Goal: Task Accomplishment & Management: Manage account settings

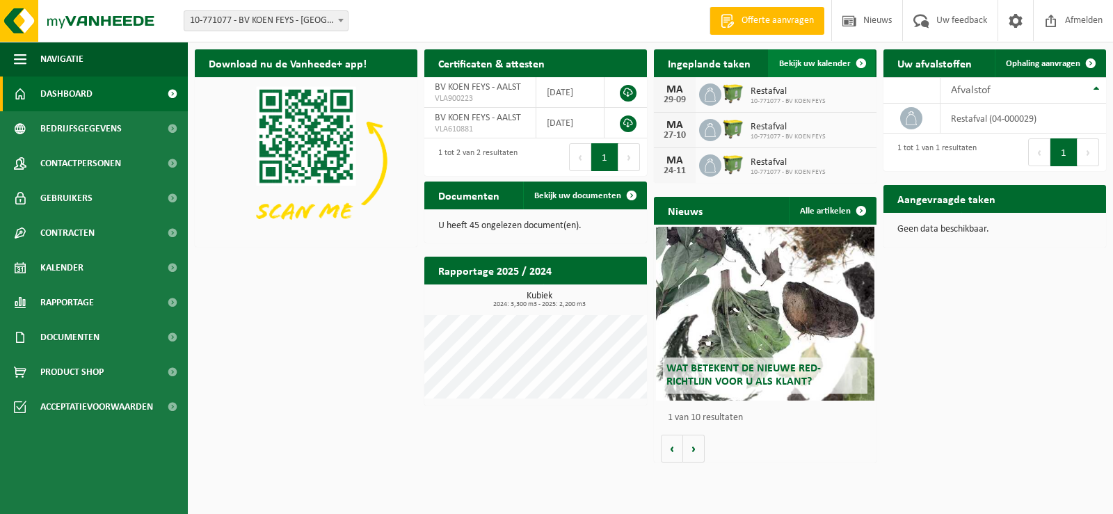
click at [805, 59] on span "Bekijk uw kalender" at bounding box center [815, 63] width 72 height 9
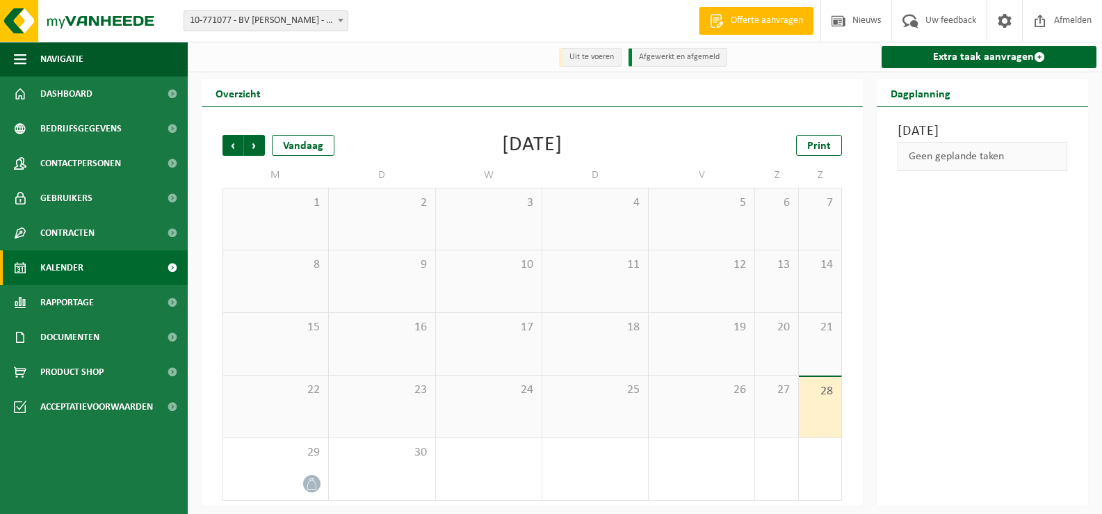
scroll to position [1, 0]
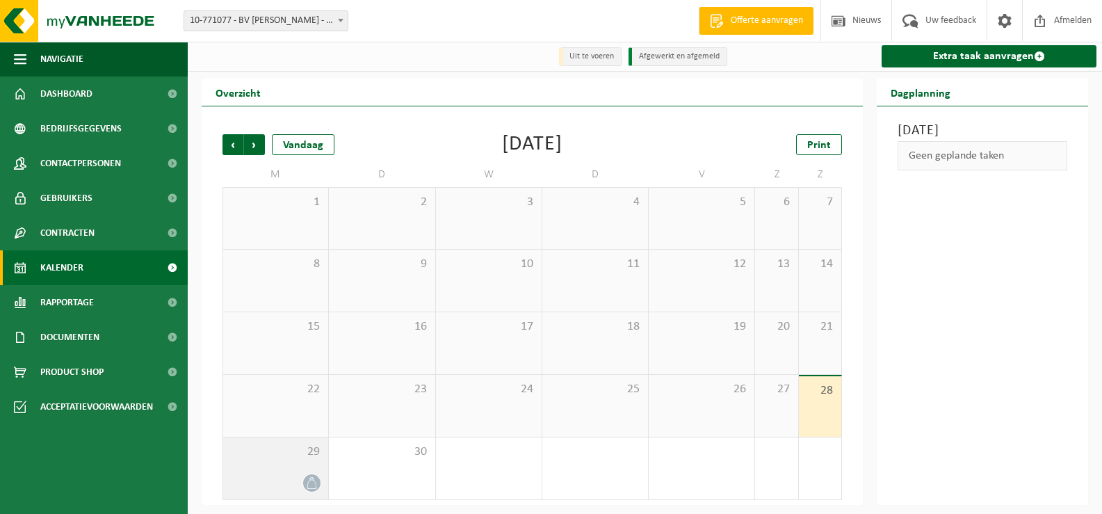
click at [306, 474] on div at bounding box center [275, 483] width 91 height 19
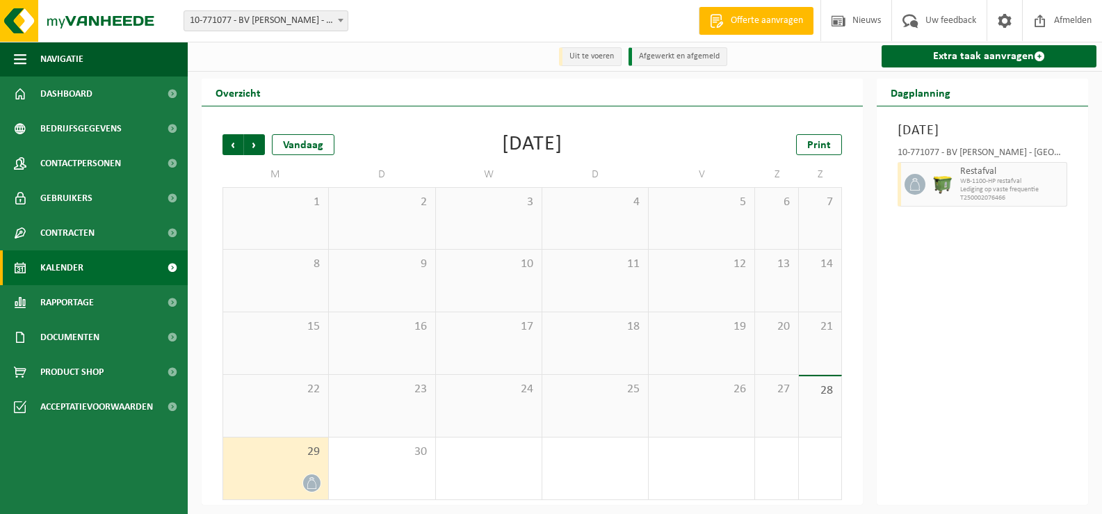
click at [980, 186] on span "WB-1100-HP restafval" at bounding box center [1011, 181] width 103 height 8
click at [216, 147] on div "Vorige Volgende Vandaag [DATE] Print M D W D V Z Z 1 2 3 4 5 6 7 8 9 10 11 12 1…" at bounding box center [532, 318] width 633 height 394
click at [231, 146] on span "Vorige" at bounding box center [233, 145] width 21 height 21
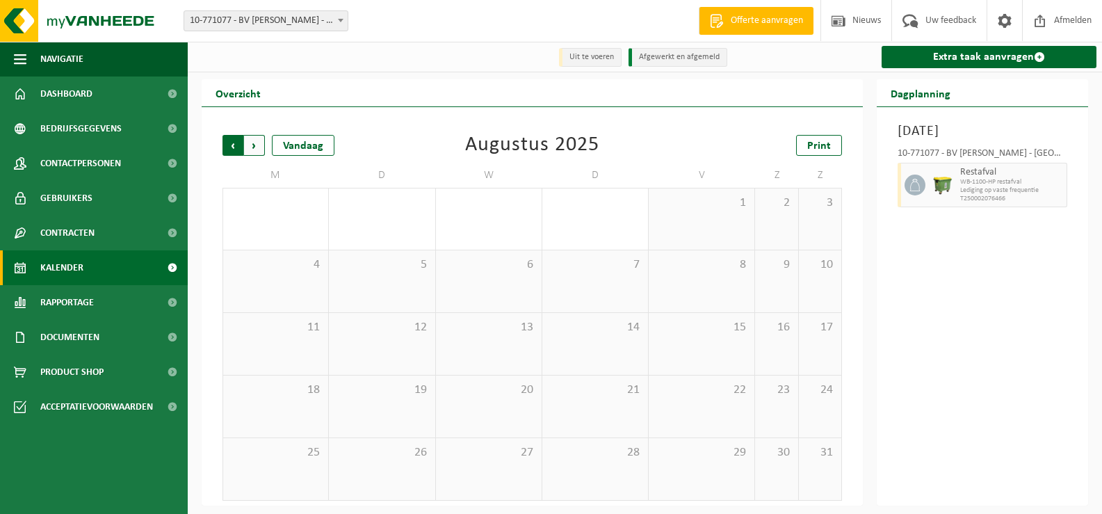
click at [255, 145] on span "Volgende" at bounding box center [254, 145] width 21 height 21
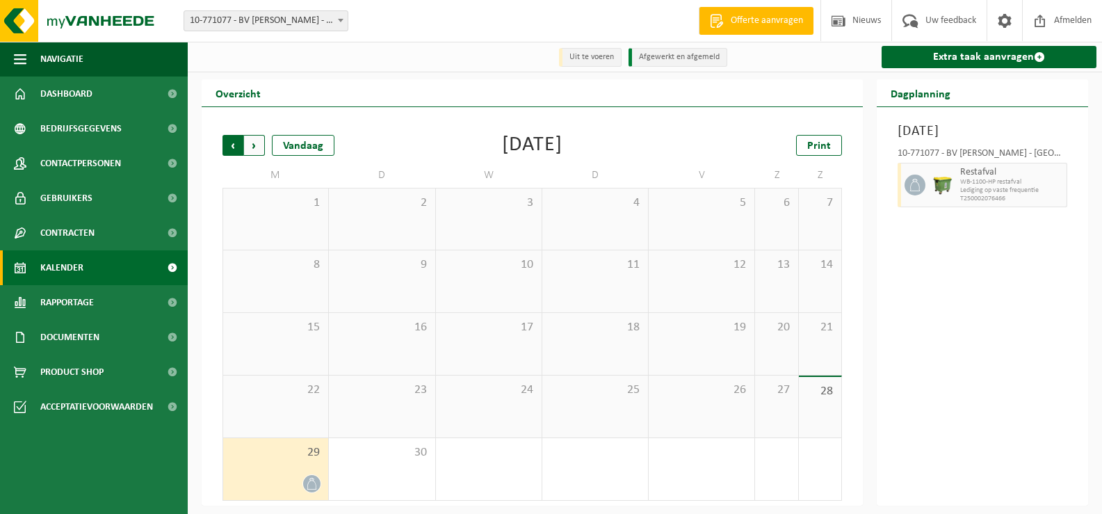
click at [257, 144] on span "Volgende" at bounding box center [254, 145] width 21 height 21
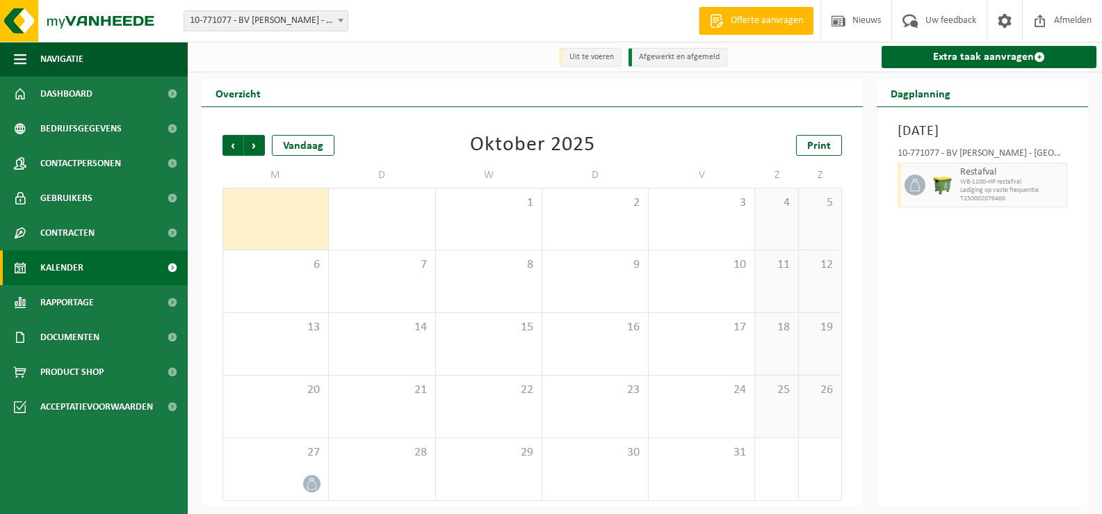
scroll to position [1, 0]
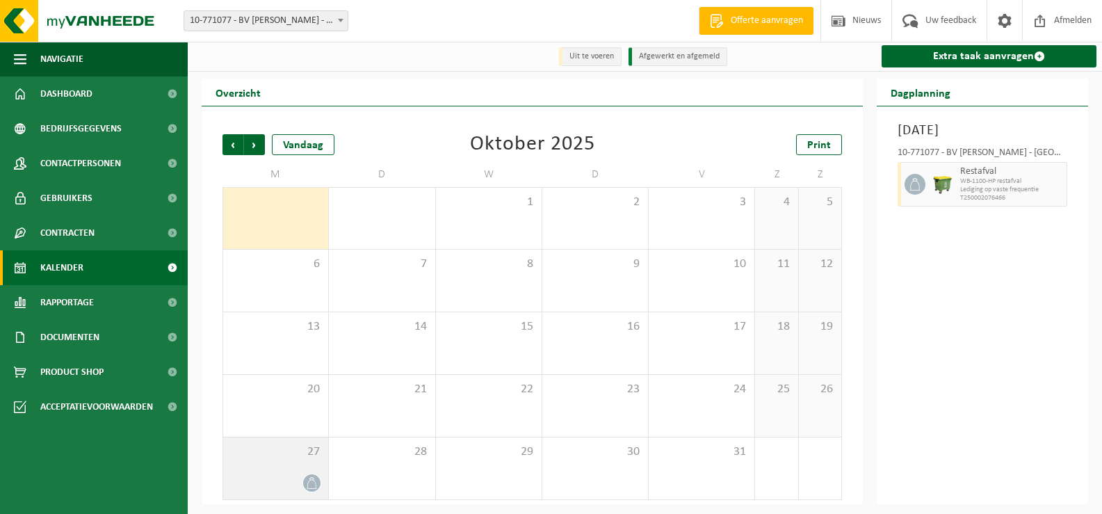
click at [302, 469] on div "27" at bounding box center [275, 468] width 105 height 62
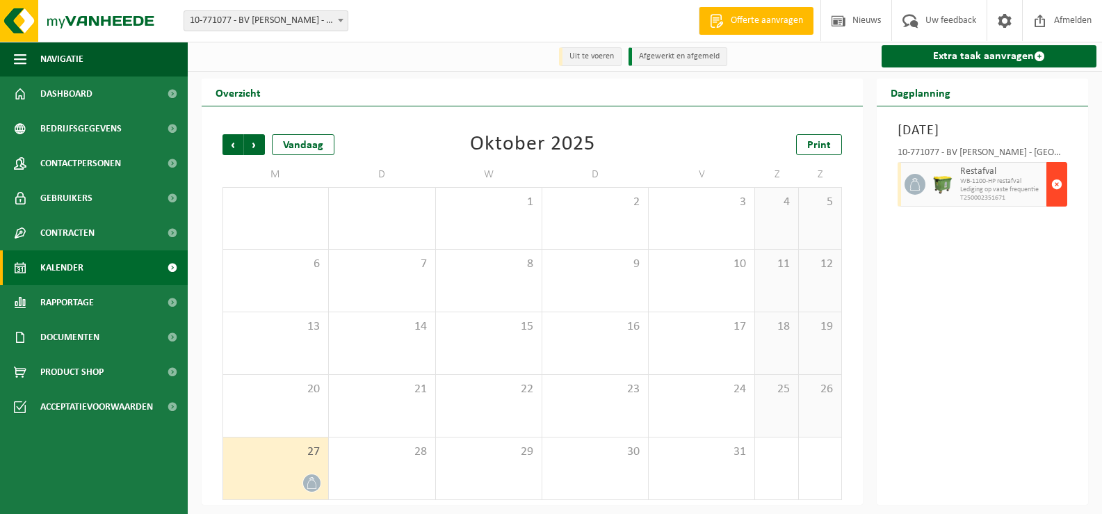
click at [1058, 185] on span "button" at bounding box center [1056, 184] width 11 height 28
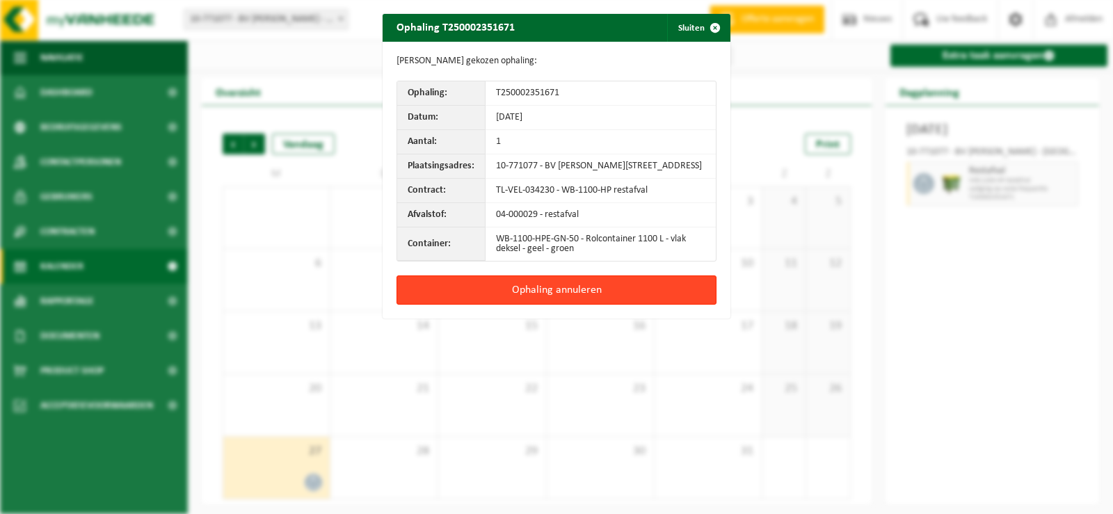
click at [655, 305] on button "Ophaling annuleren" at bounding box center [556, 289] width 320 height 29
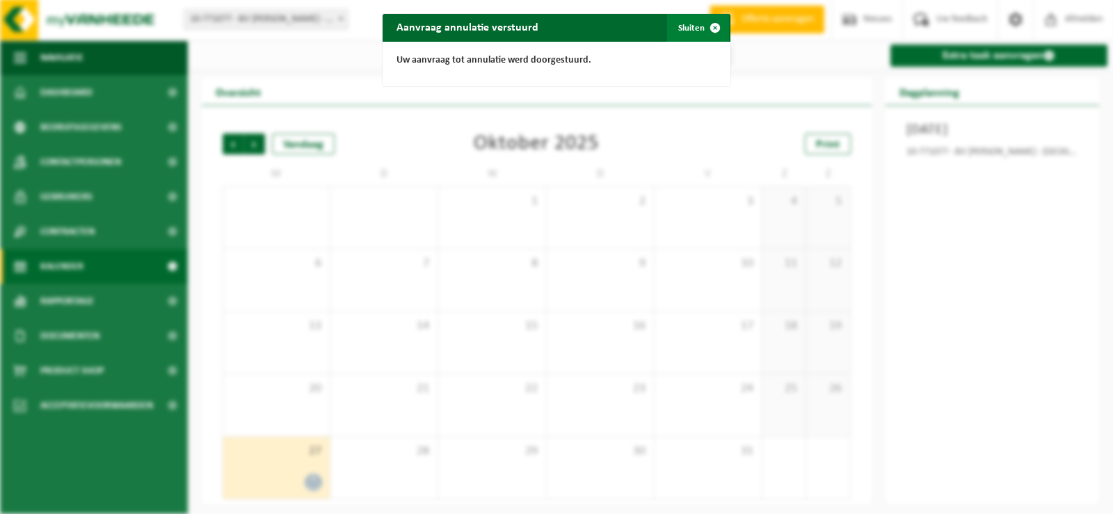
click at [707, 30] on span "button" at bounding box center [715, 28] width 28 height 28
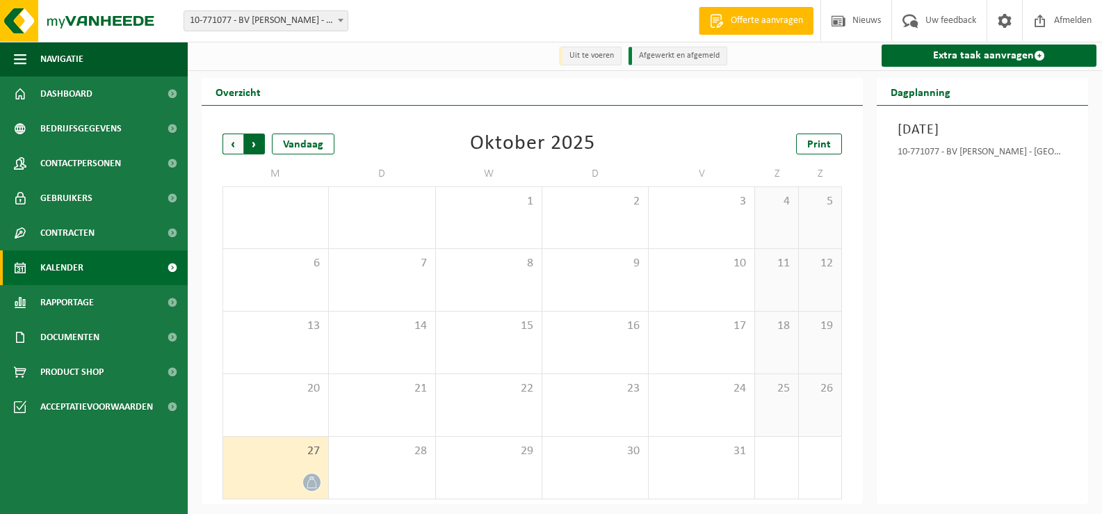
click at [230, 148] on span "Vorige" at bounding box center [233, 144] width 21 height 21
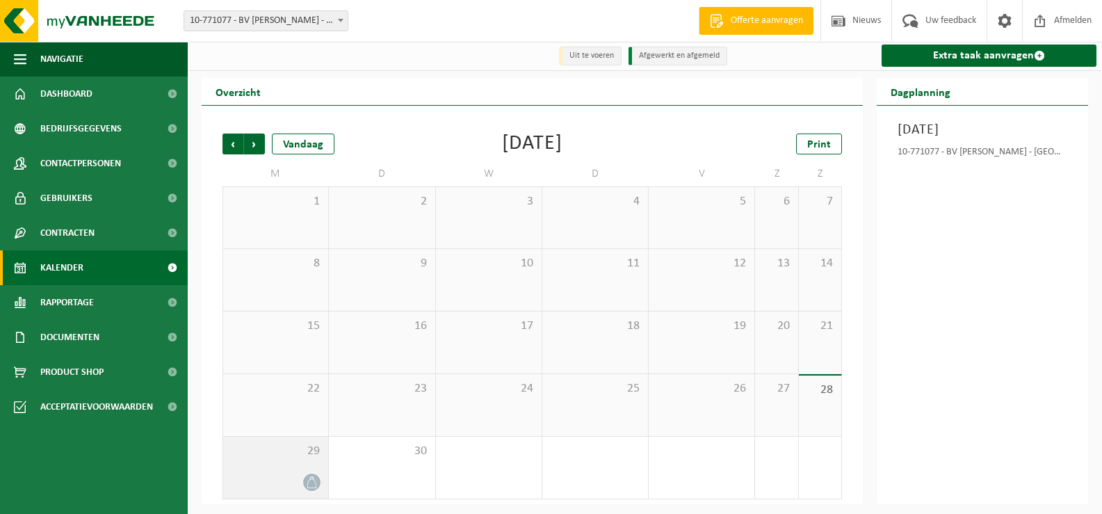
click at [296, 478] on div at bounding box center [275, 482] width 91 height 19
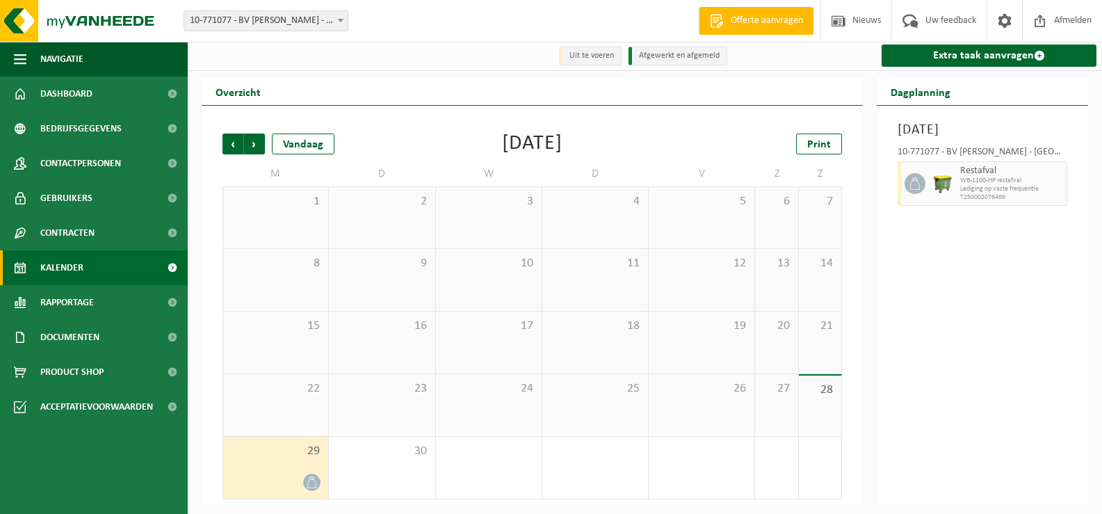
click at [267, 152] on div "Vorige Volgende Vandaag" at bounding box center [292, 144] width 139 height 21
click at [259, 152] on span "Volgende" at bounding box center [254, 144] width 21 height 21
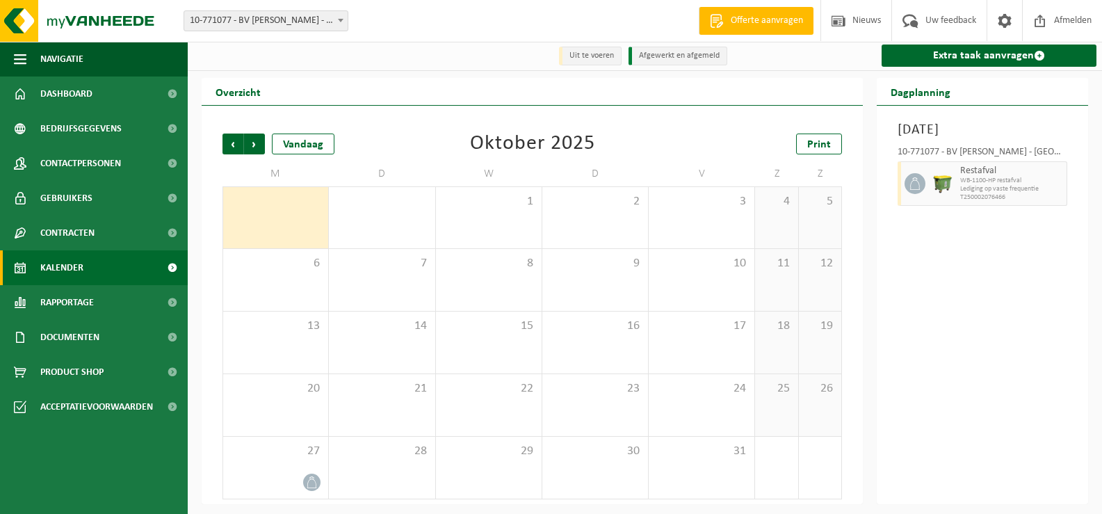
click at [259, 152] on span "Volgende" at bounding box center [254, 144] width 21 height 21
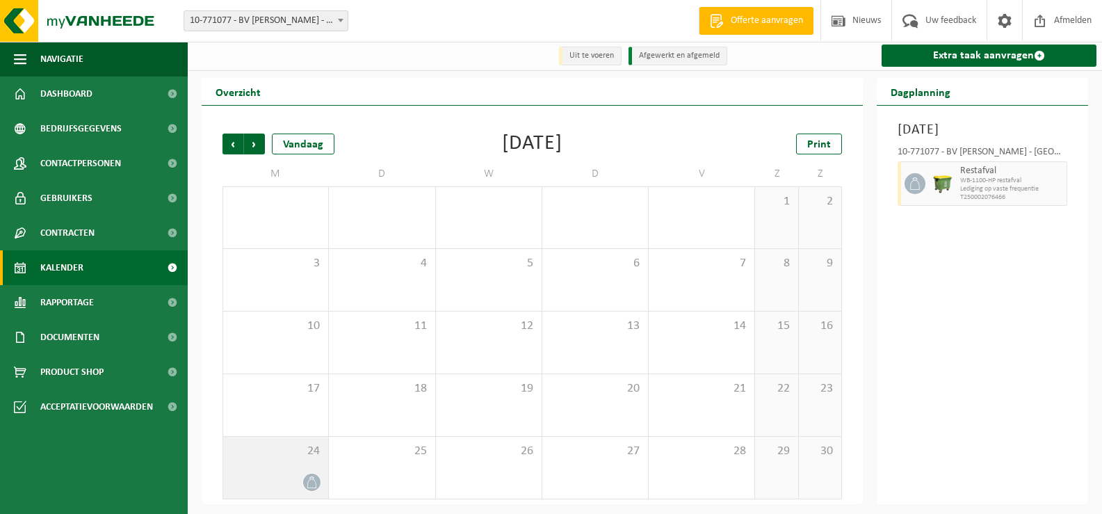
click at [304, 471] on div "24" at bounding box center [275, 468] width 105 height 62
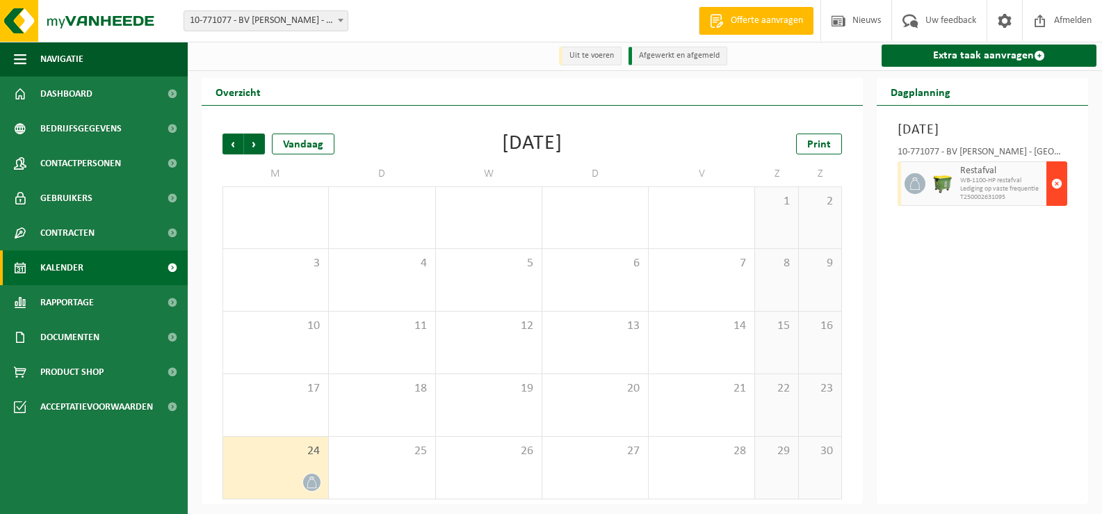
click at [1055, 197] on span "button" at bounding box center [1056, 184] width 11 height 28
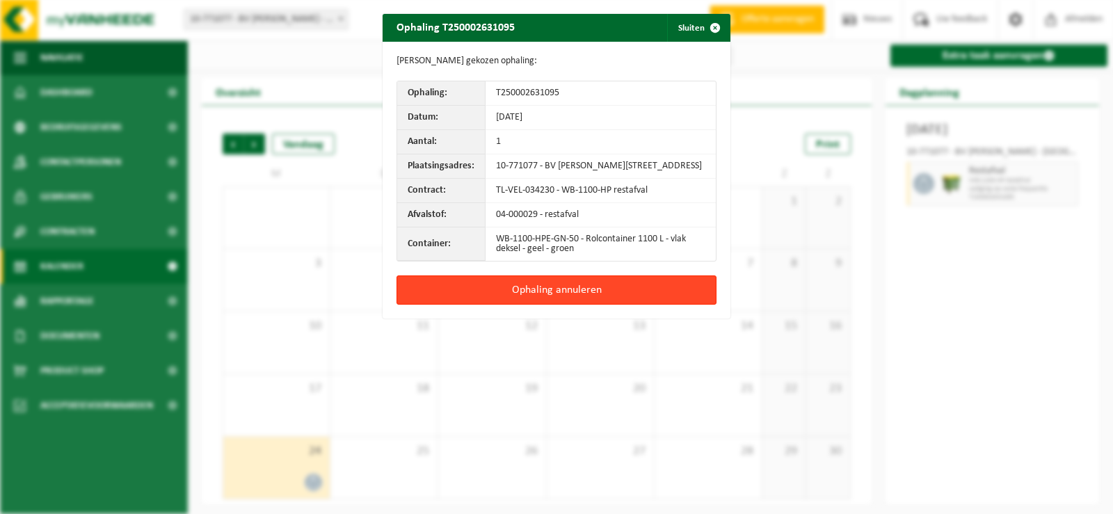
click at [564, 300] on button "Ophaling annuleren" at bounding box center [556, 289] width 320 height 29
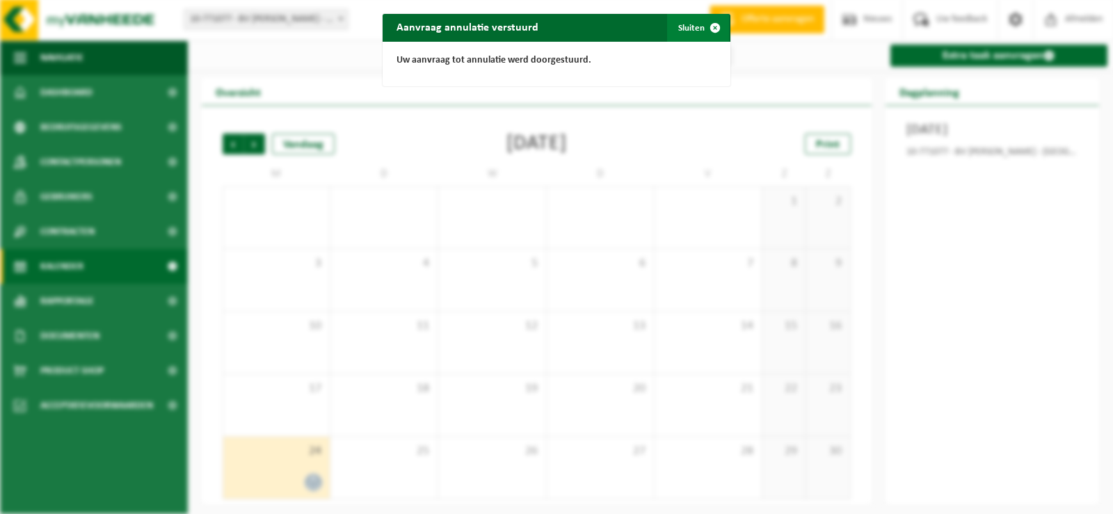
click at [711, 29] on span "button" at bounding box center [715, 28] width 28 height 28
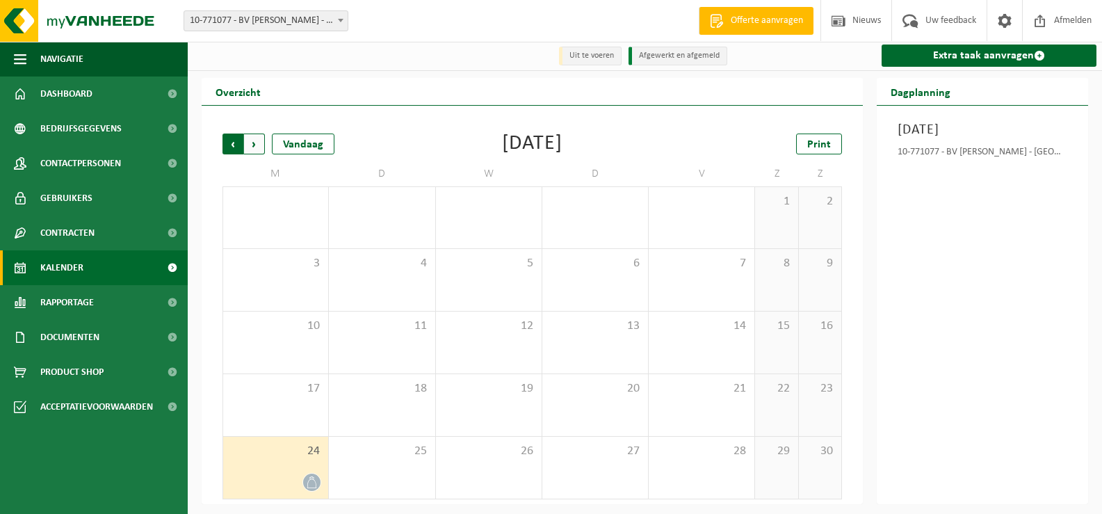
click at [256, 146] on span "Volgende" at bounding box center [254, 144] width 21 height 21
